Goal: Information Seeking & Learning: Learn about a topic

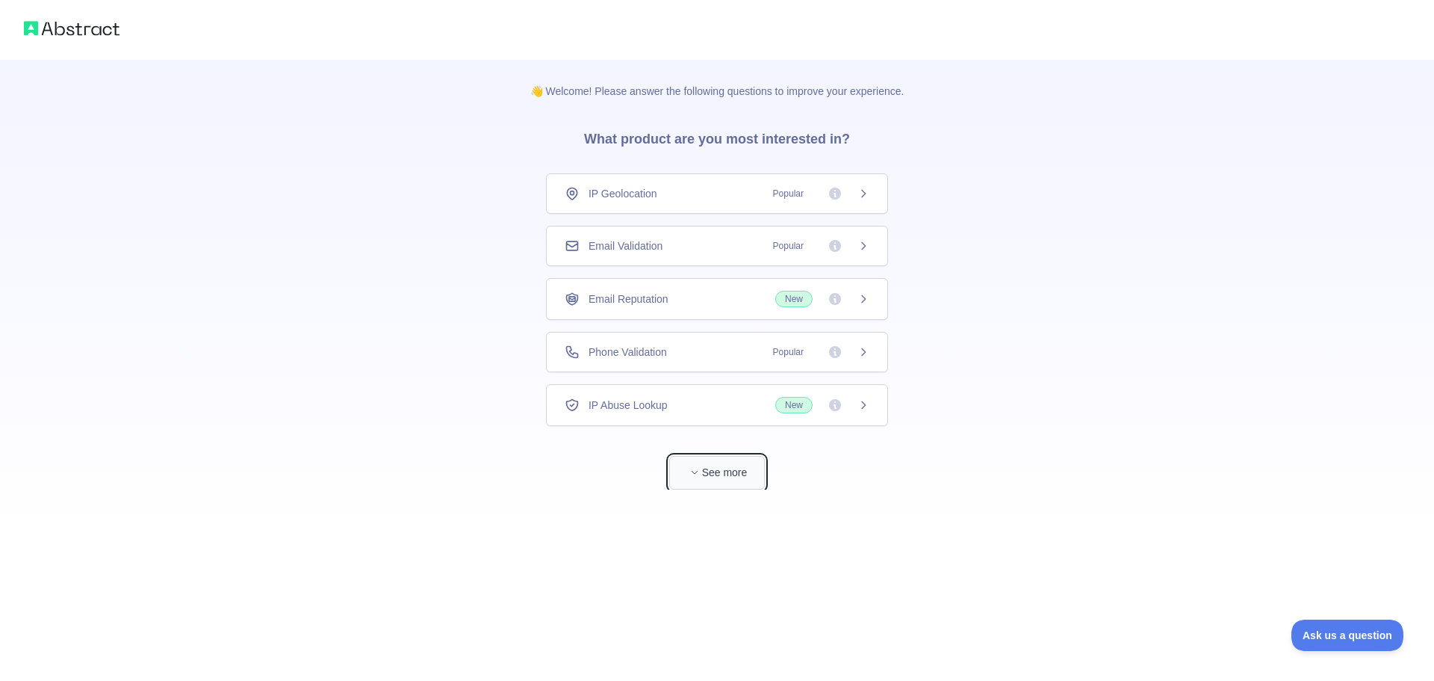
click at [699, 472] on icon "button" at bounding box center [694, 472] width 9 height 9
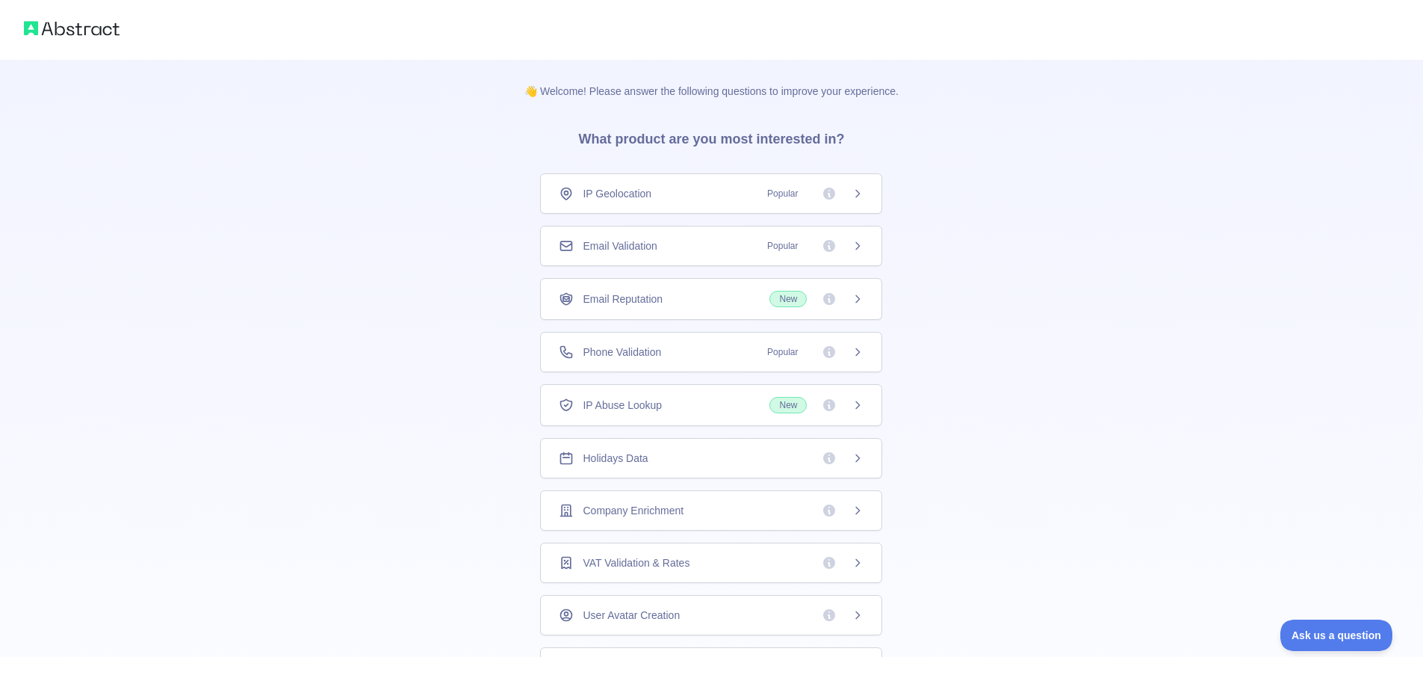
click at [710, 196] on div "IP Geolocation Popular" at bounding box center [711, 193] width 305 height 15
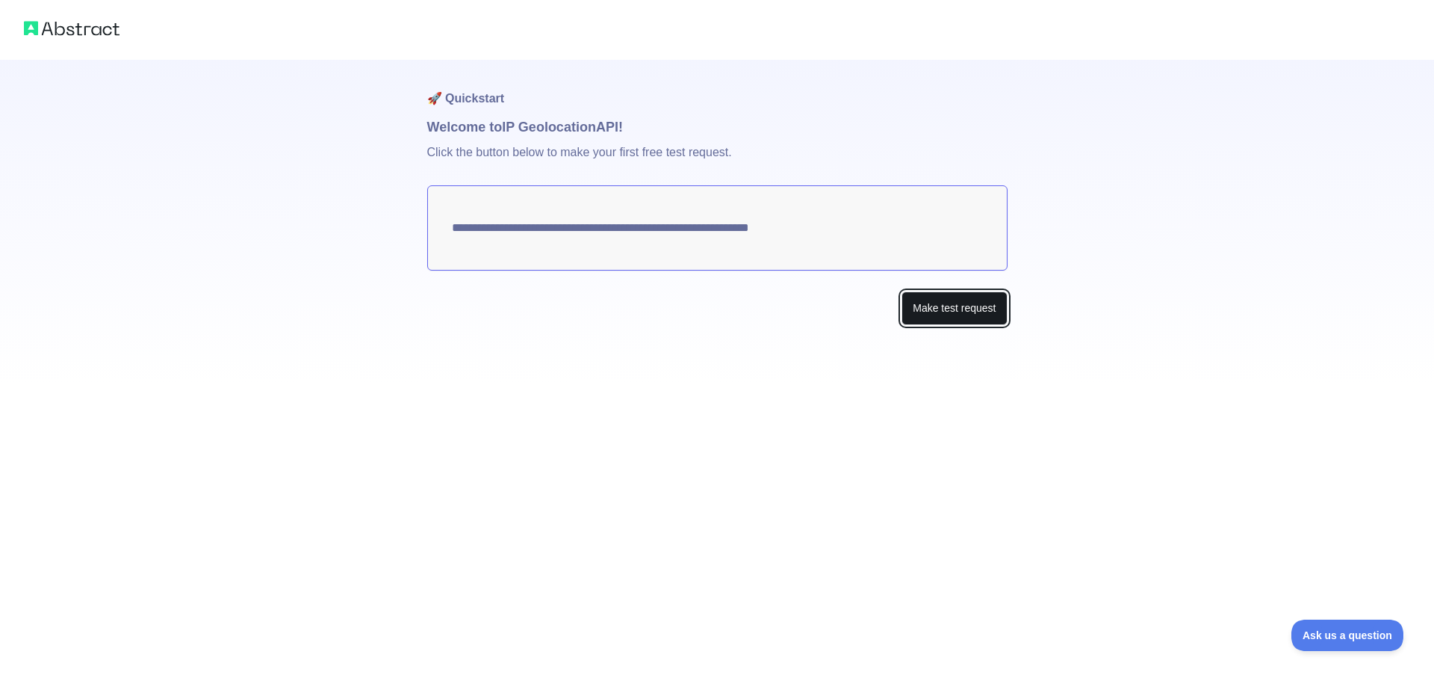
click at [945, 313] on button "Make test request" at bounding box center [954, 308] width 105 height 34
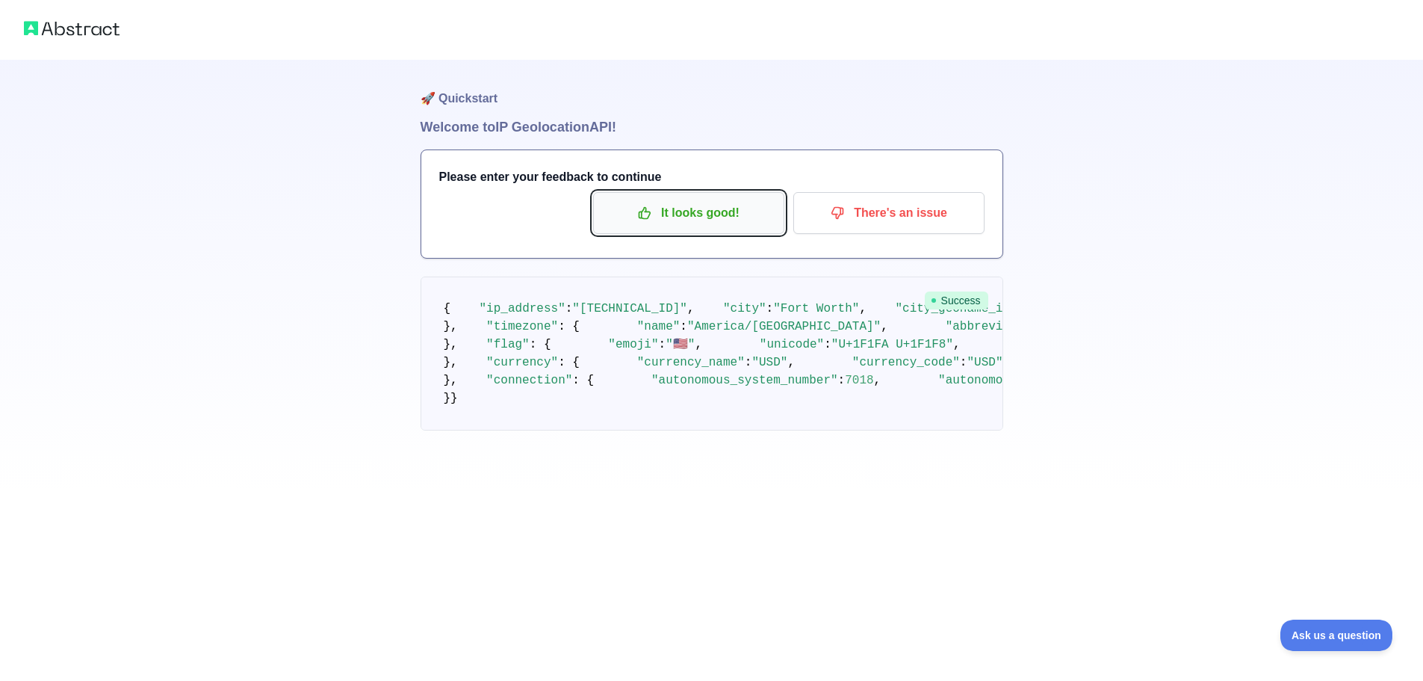
click at [747, 223] on p "It looks good!" at bounding box center [688, 212] width 169 height 25
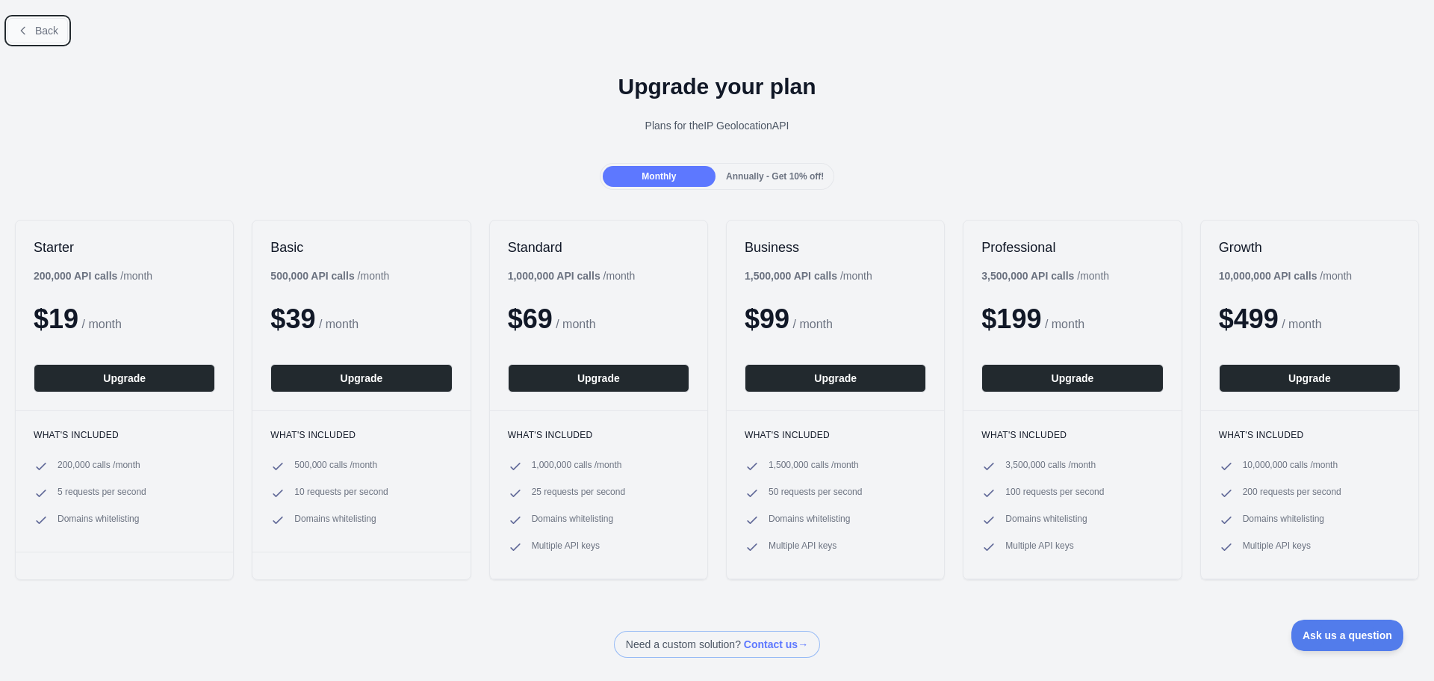
click at [49, 26] on span "Back" at bounding box center [46, 31] width 23 height 12
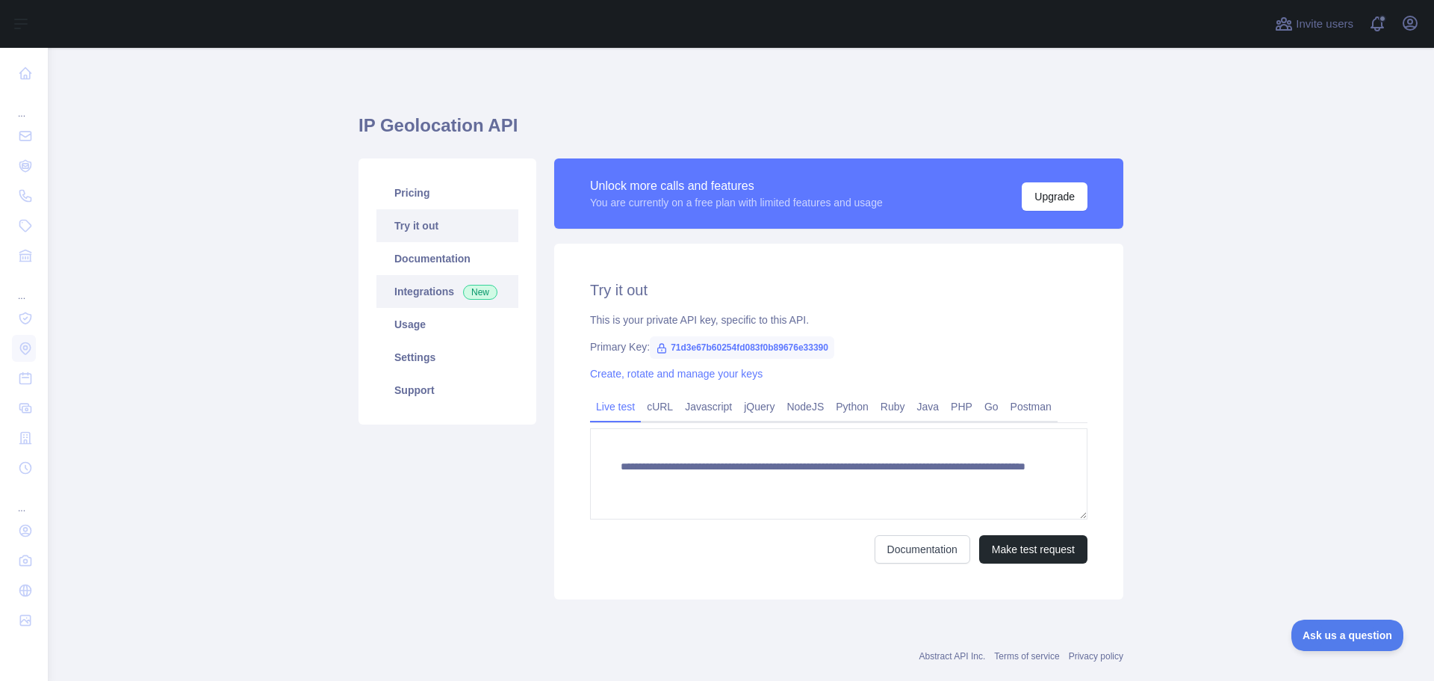
click at [447, 294] on link "Integrations New" at bounding box center [447, 291] width 142 height 33
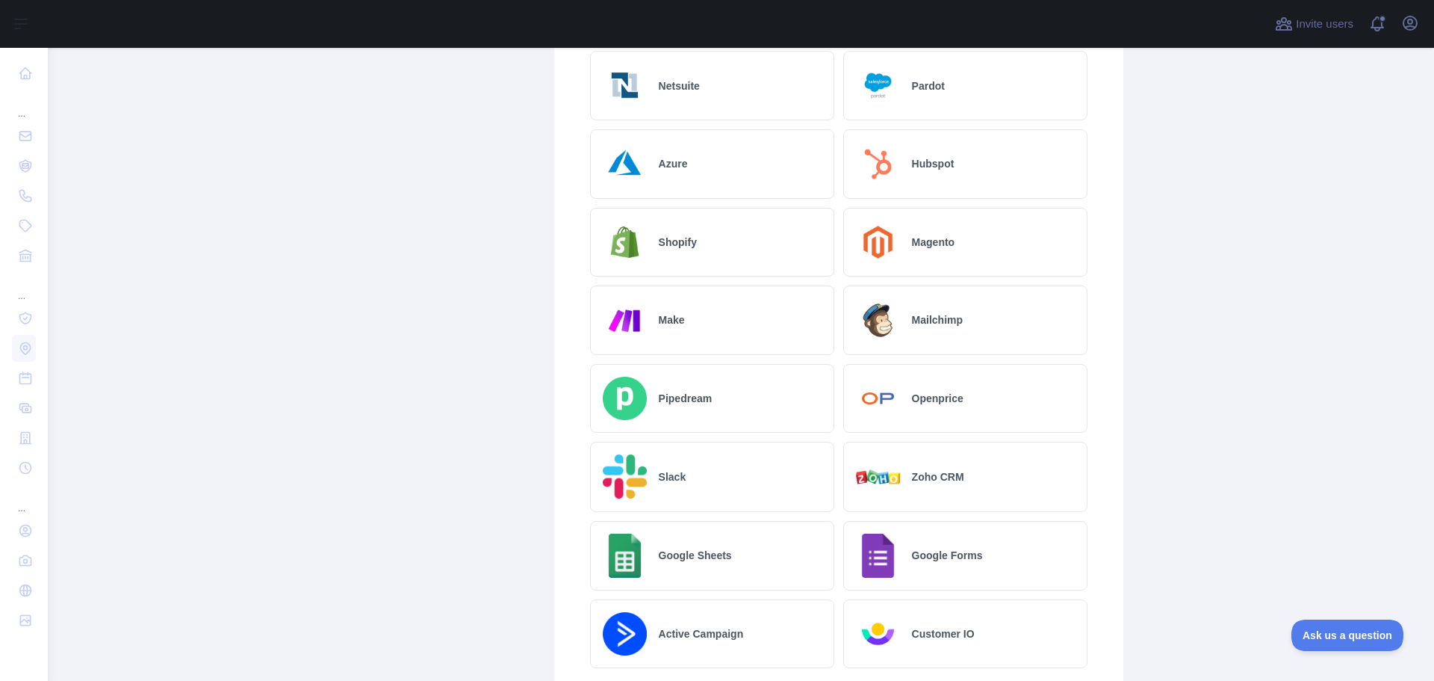
scroll to position [734, 0]
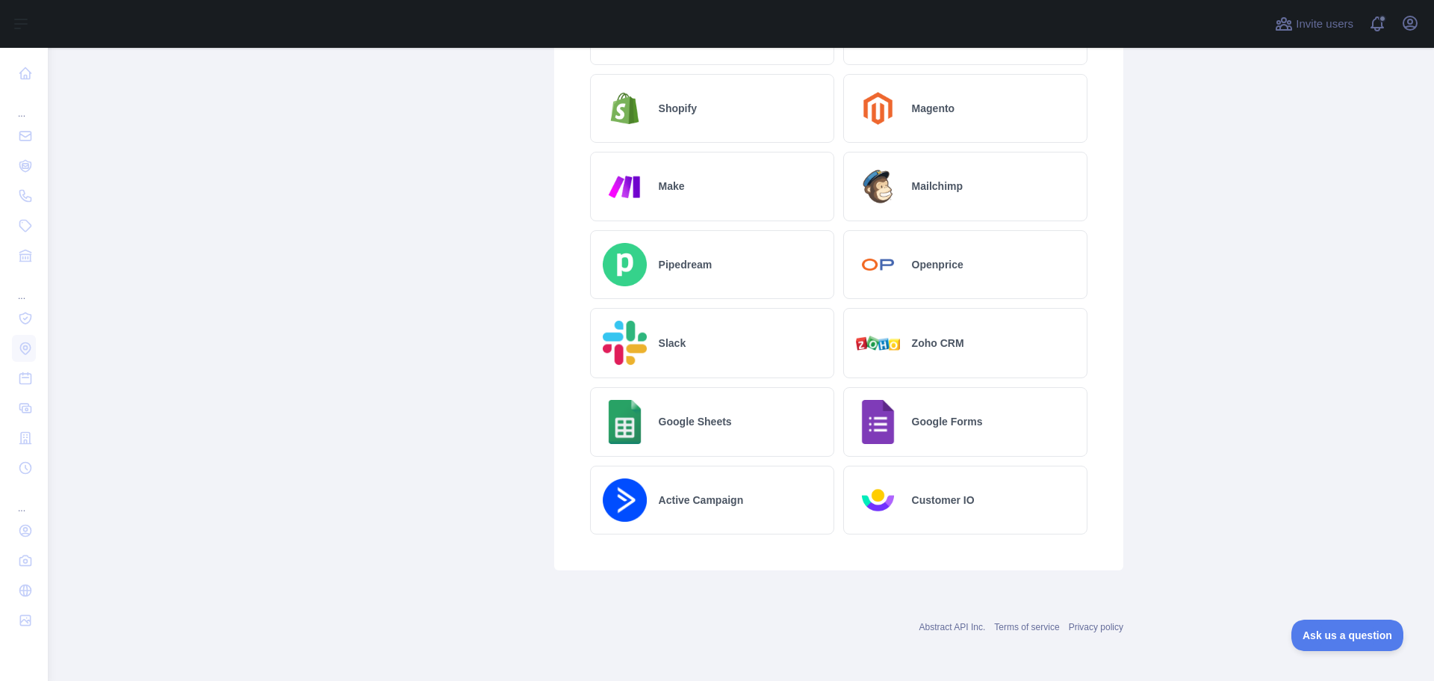
click at [915, 502] on h2 "Customer IO" at bounding box center [943, 499] width 63 height 15
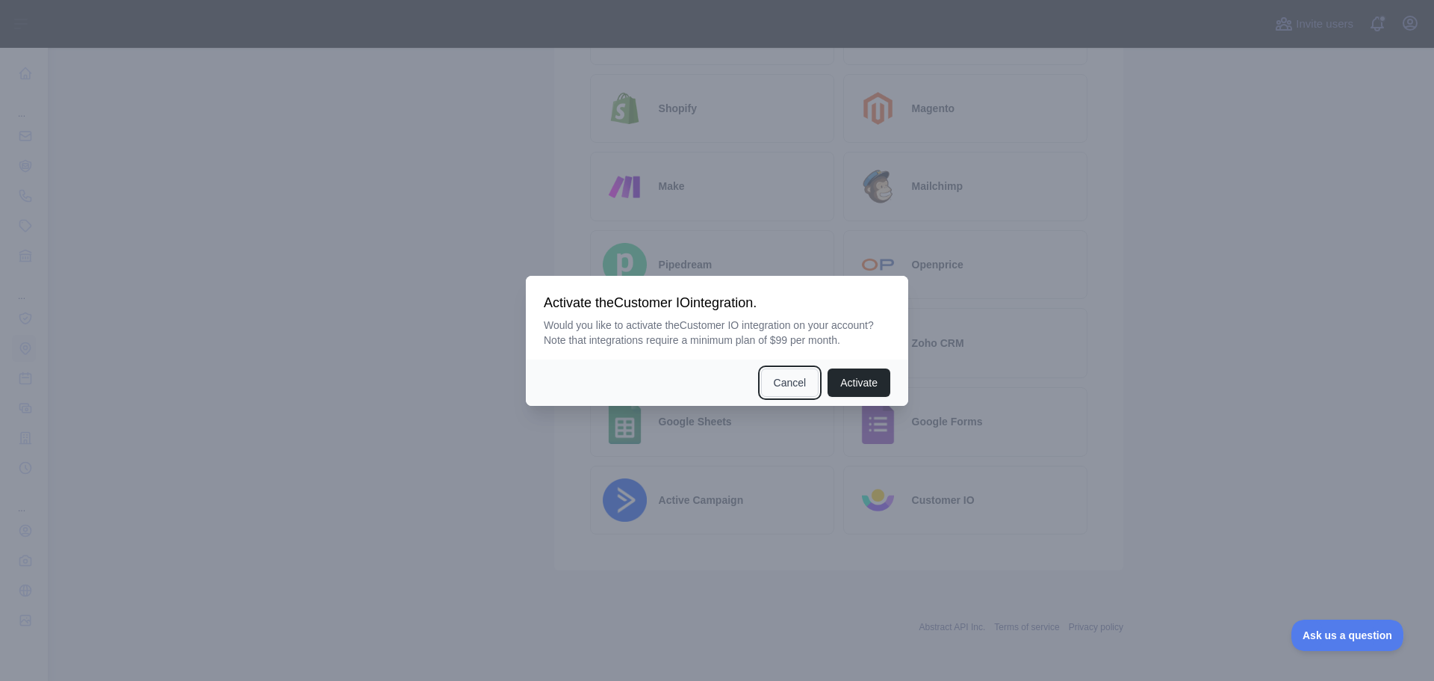
click at [798, 377] on button "Cancel" at bounding box center [790, 382] width 58 height 28
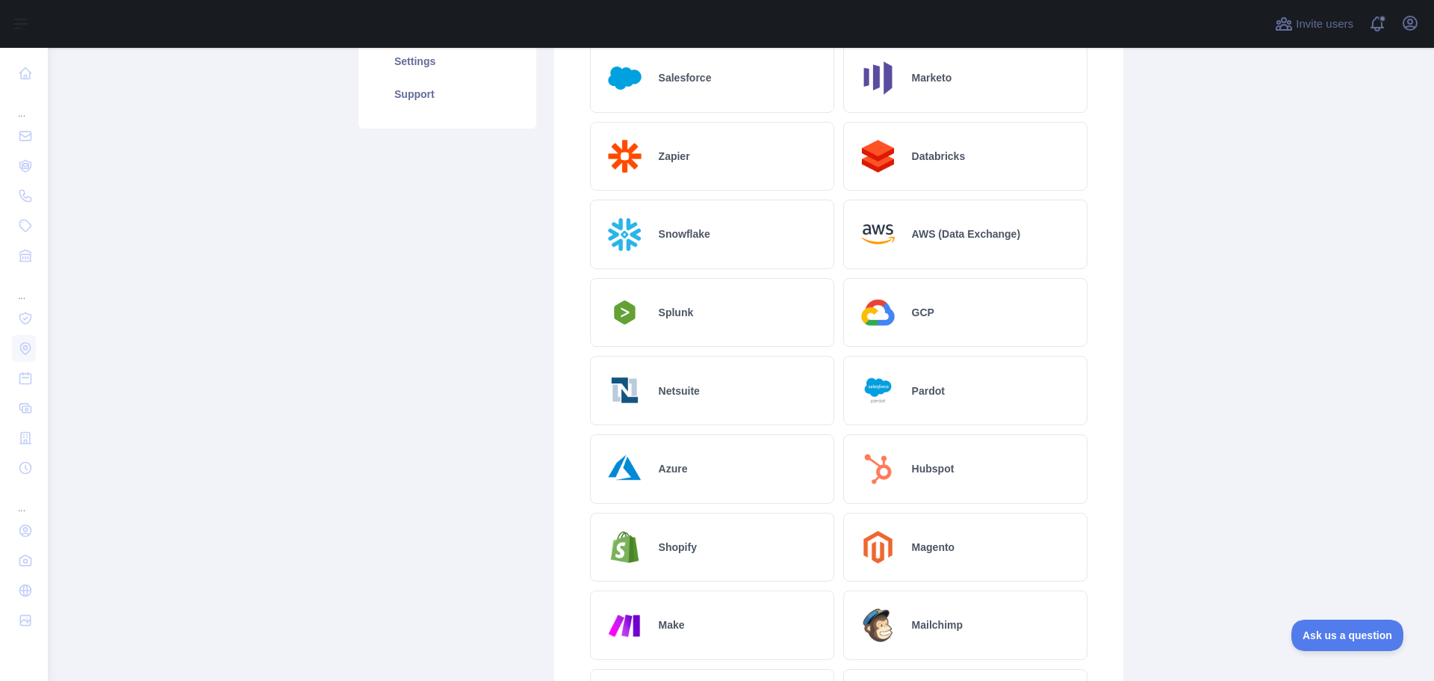
scroll to position [286, 0]
